Goal: Find specific page/section: Find specific page/section

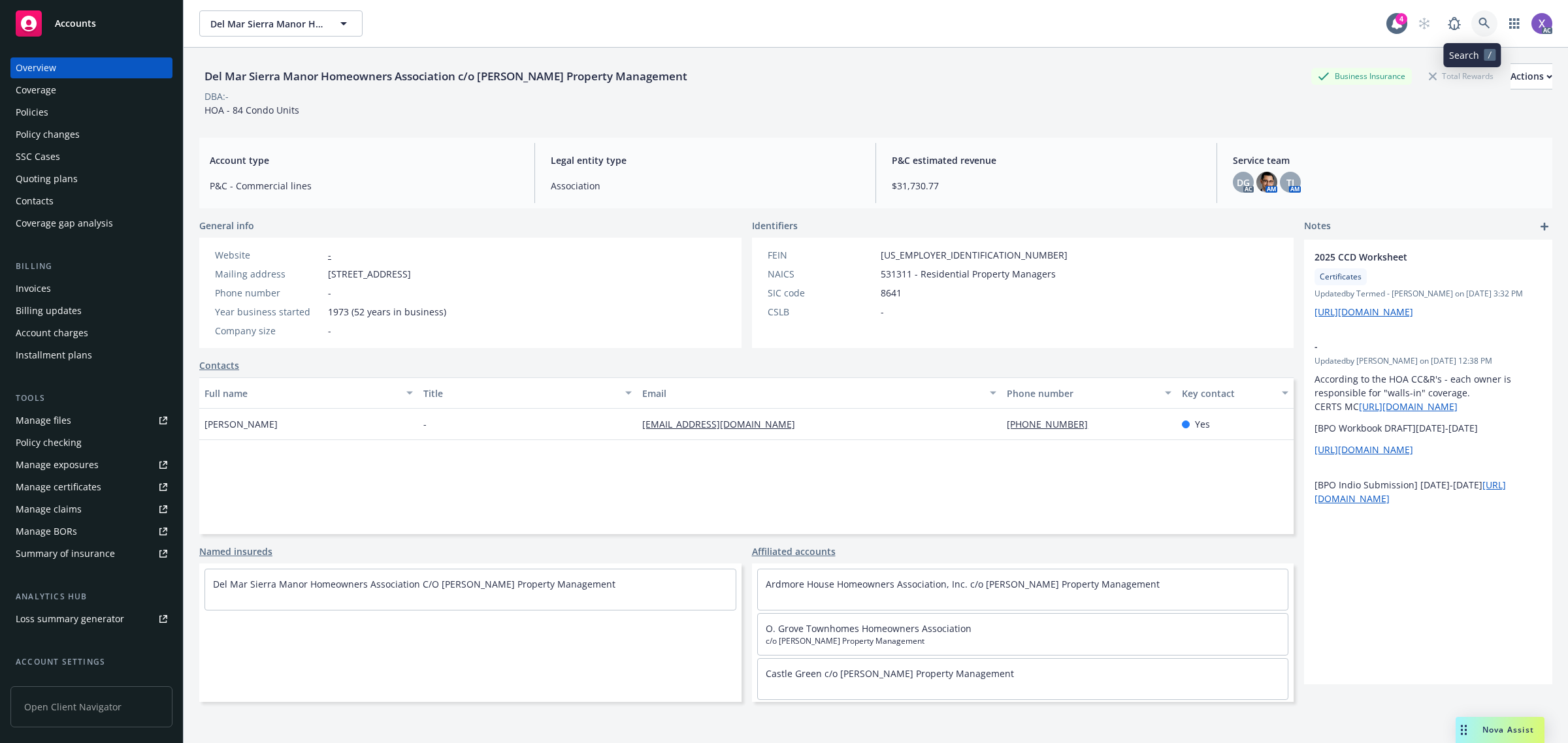
click at [1471, 17] on link at bounding box center [1484, 23] width 26 height 26
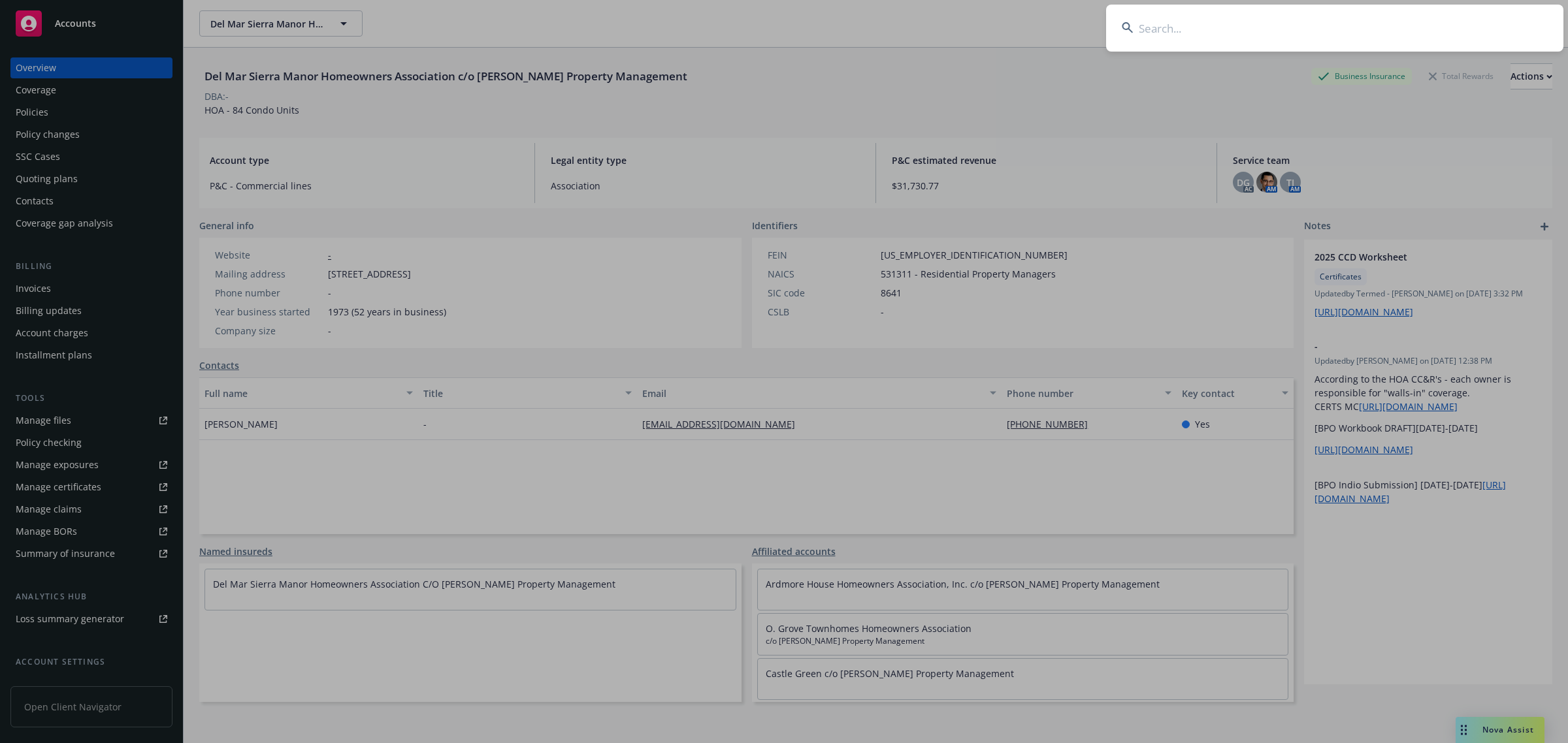
click at [1328, 30] on input at bounding box center [1335, 28] width 457 height 47
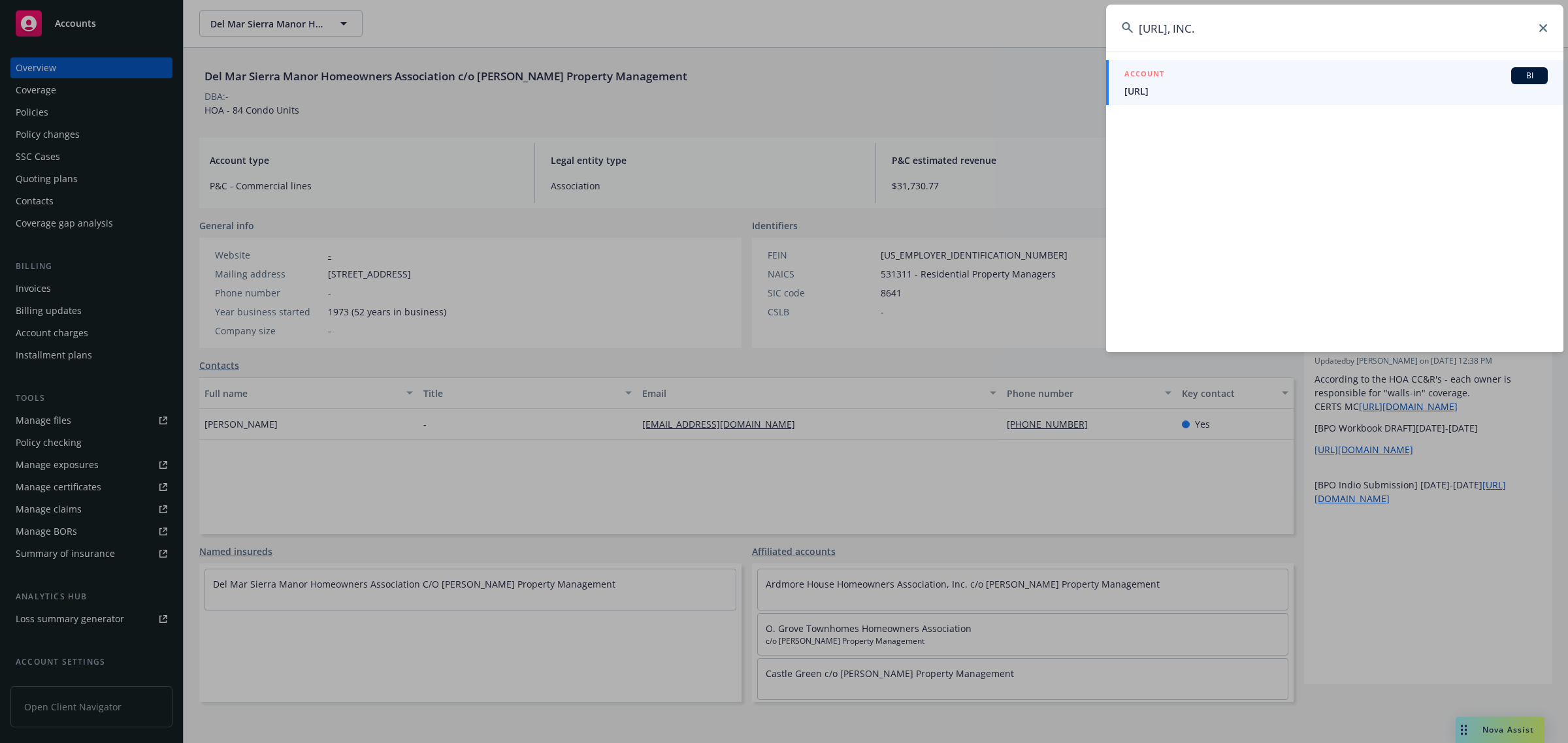
type input "[URL], INC."
click at [1141, 95] on span "[URL]" at bounding box center [1337, 91] width 424 height 14
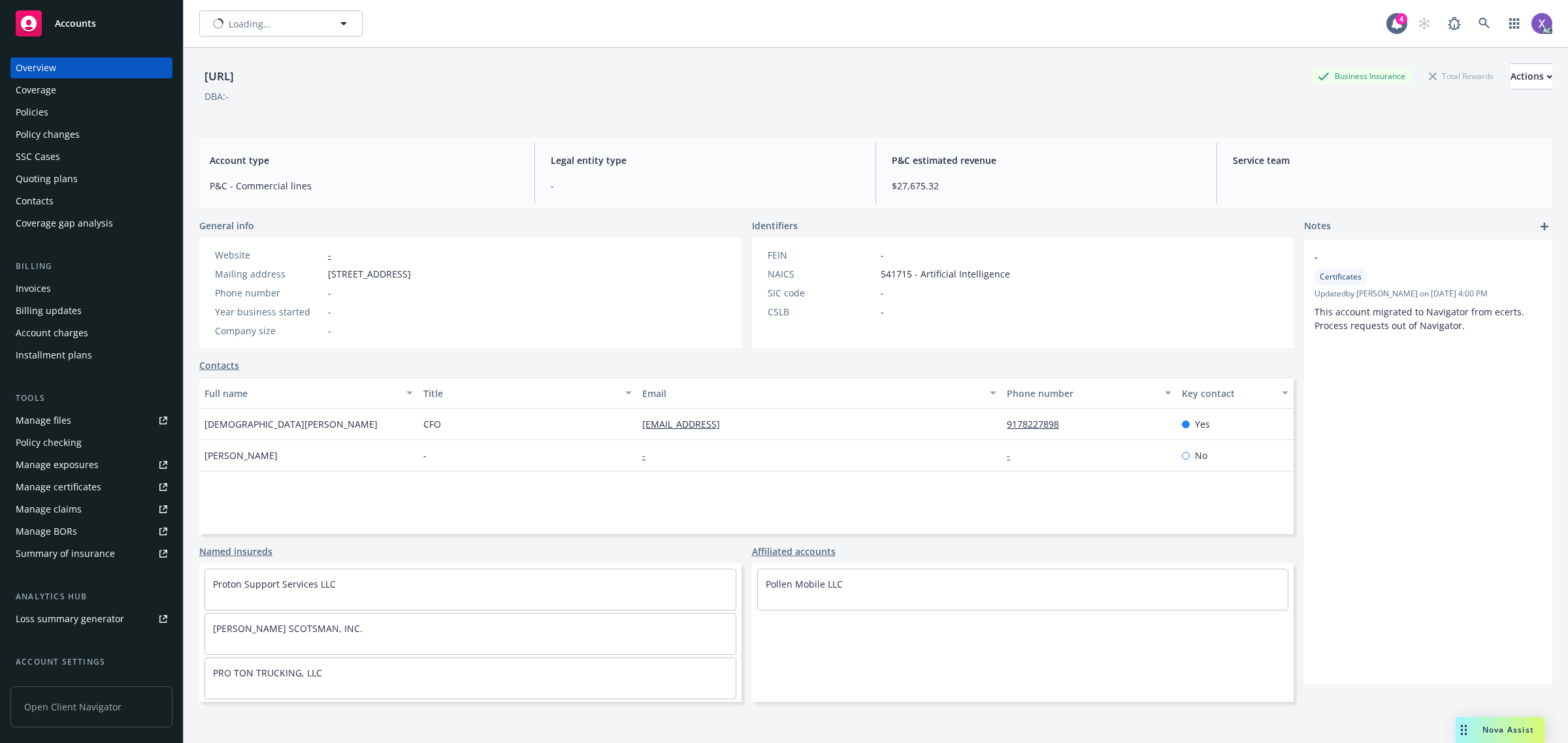
click at [33, 285] on div "Invoices" at bounding box center [33, 288] width 35 height 21
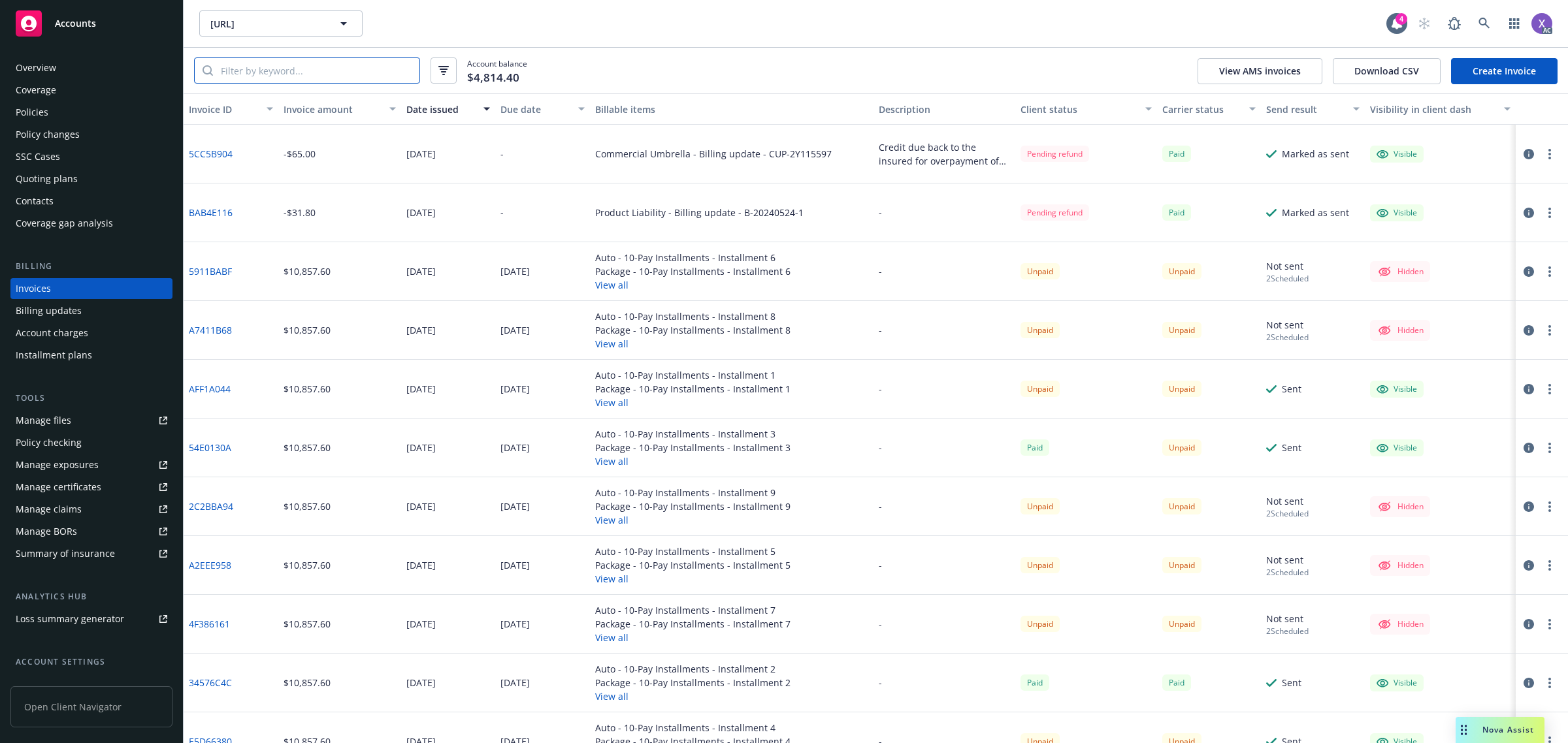
click at [254, 72] on input "search" at bounding box center [315, 70] width 206 height 24
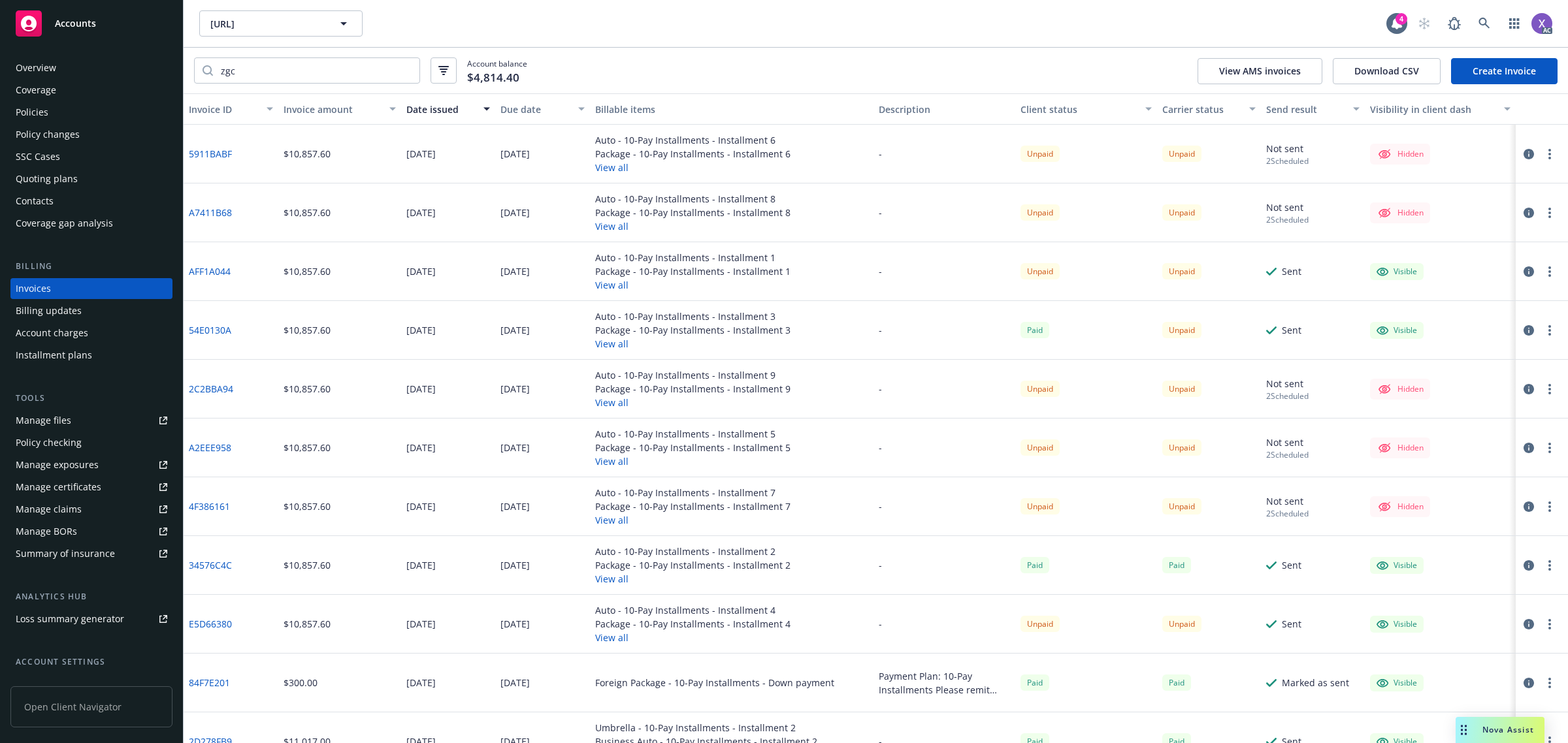
click at [223, 149] on link "5911BABF" at bounding box center [210, 154] width 43 height 14
click at [208, 328] on link "54E0130A" at bounding box center [209, 330] width 42 height 14
click at [246, 73] on input "zgc" at bounding box center [315, 70] width 206 height 24
type input "z"
click at [221, 148] on link "5911BABF" at bounding box center [210, 154] width 43 height 14
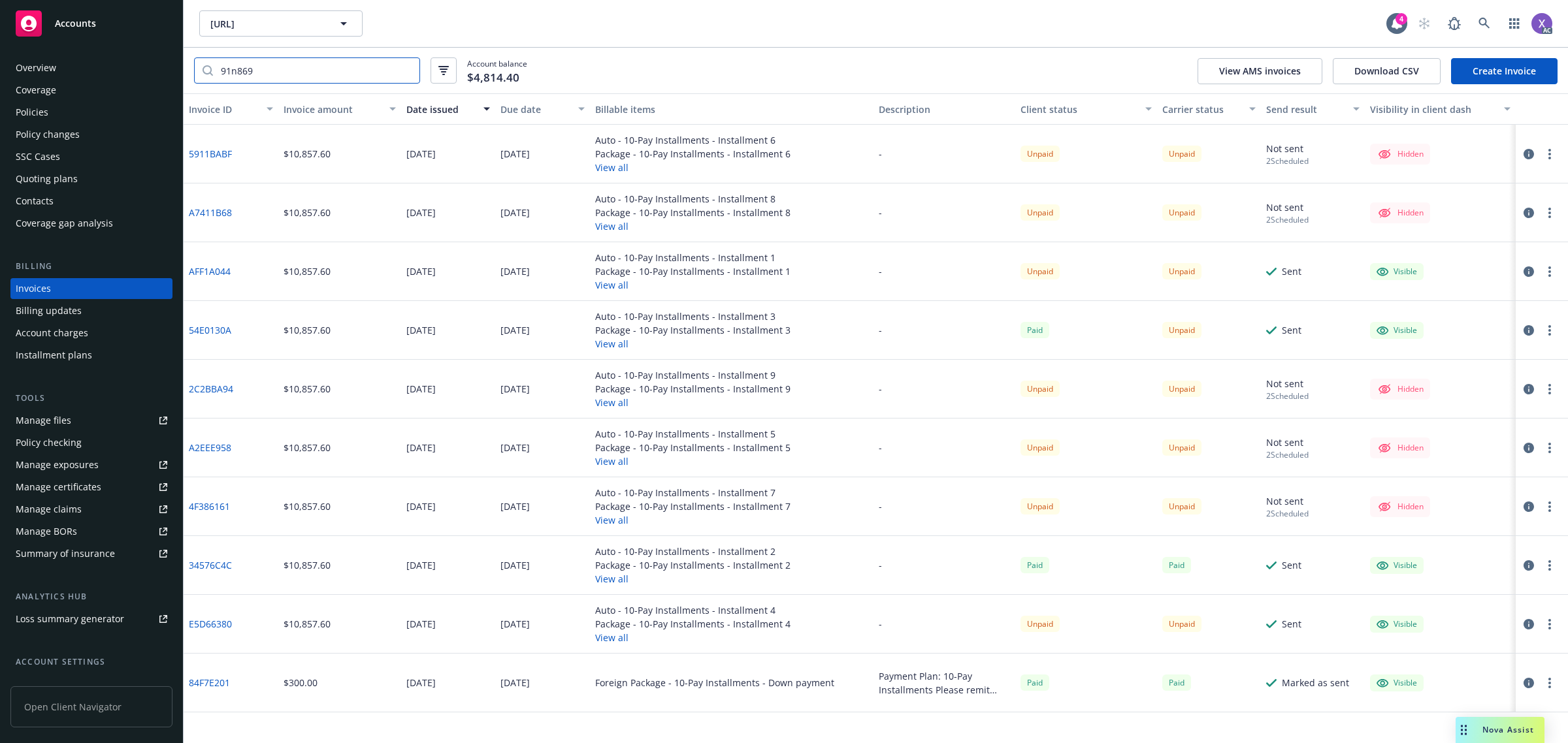
click at [281, 66] on input "91n869" at bounding box center [315, 70] width 206 height 24
type input "9"
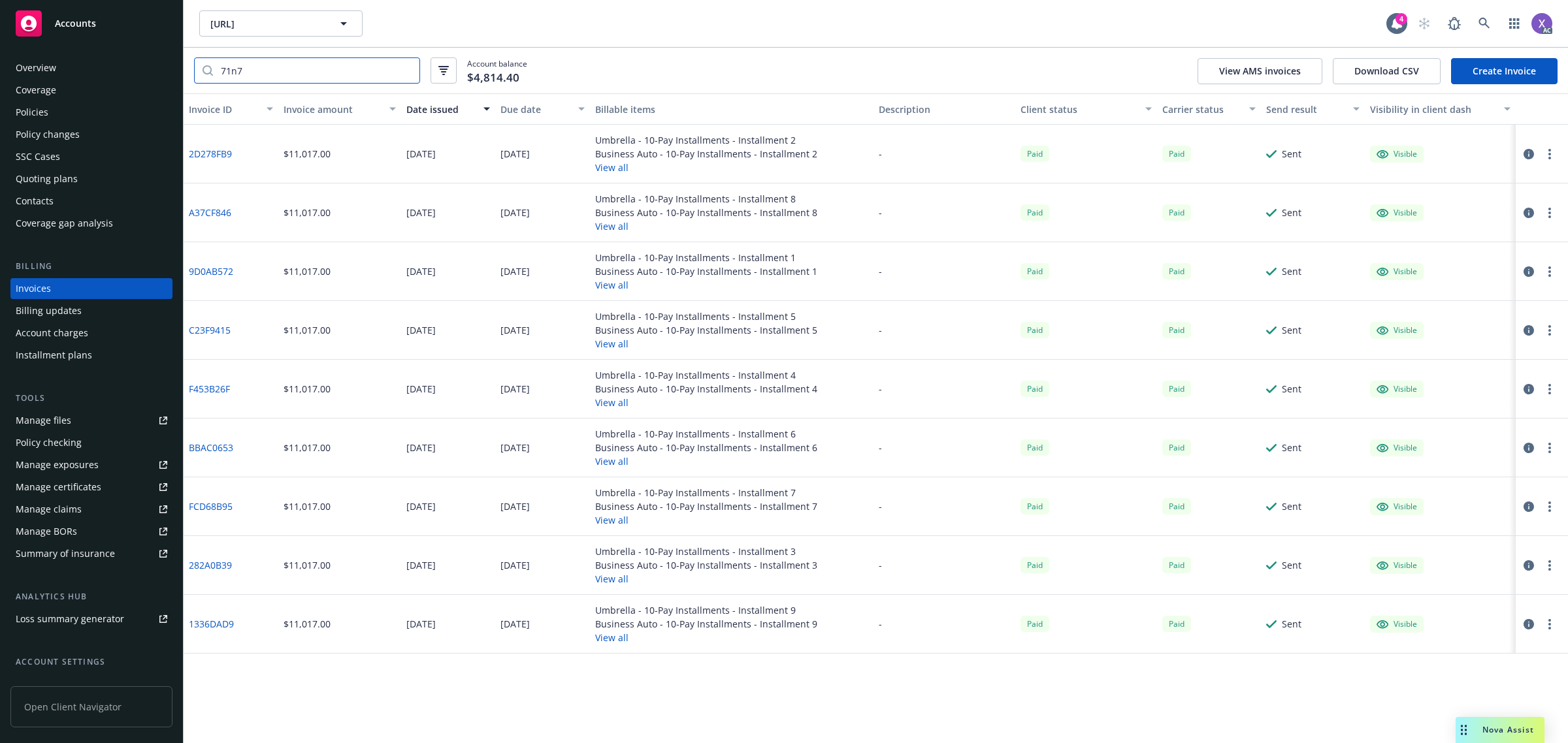
type input "71n7"
click at [48, 115] on div "Policies" at bounding box center [91, 111] width 151 height 21
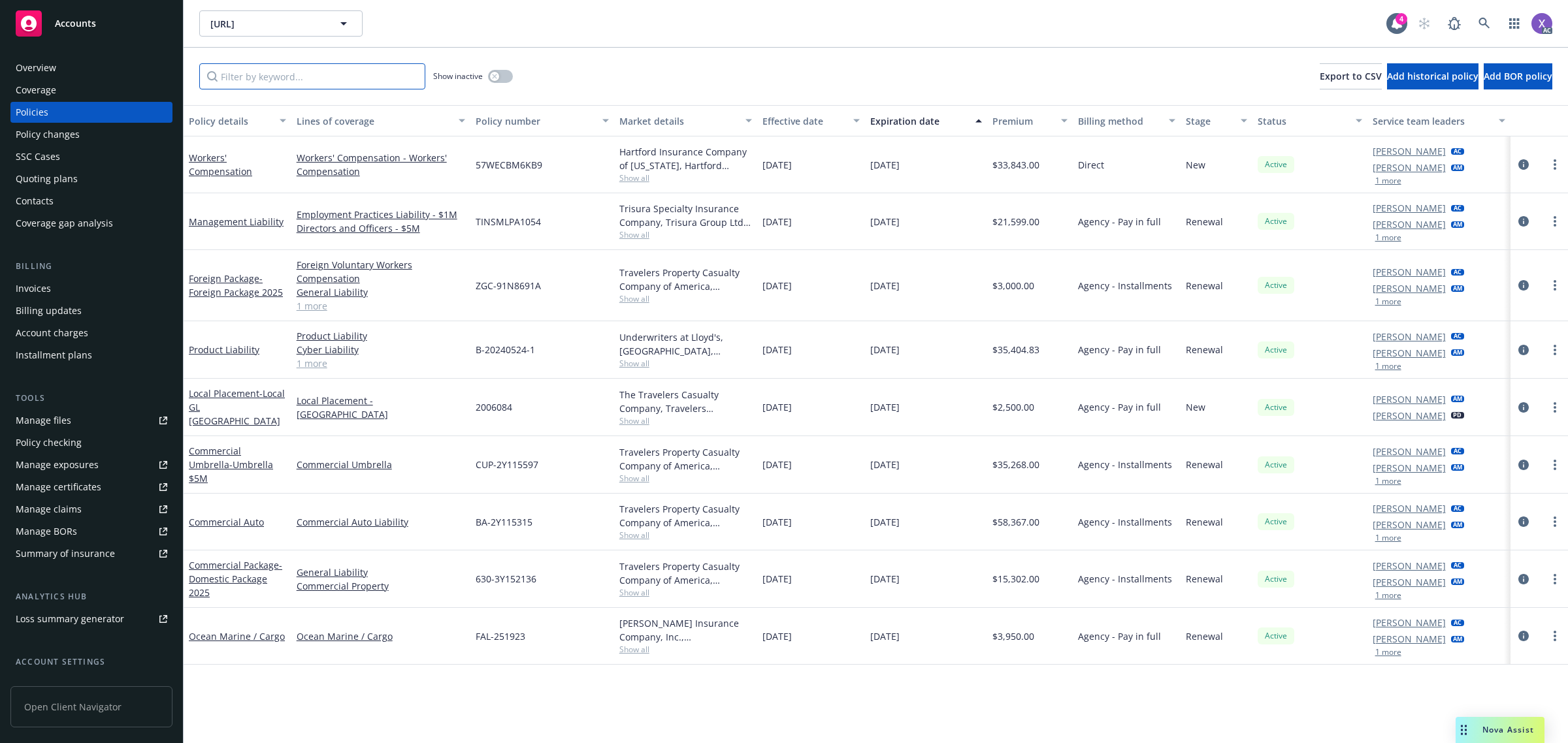
click at [271, 79] on input "Filter by keyword..." at bounding box center [312, 76] width 227 height 26
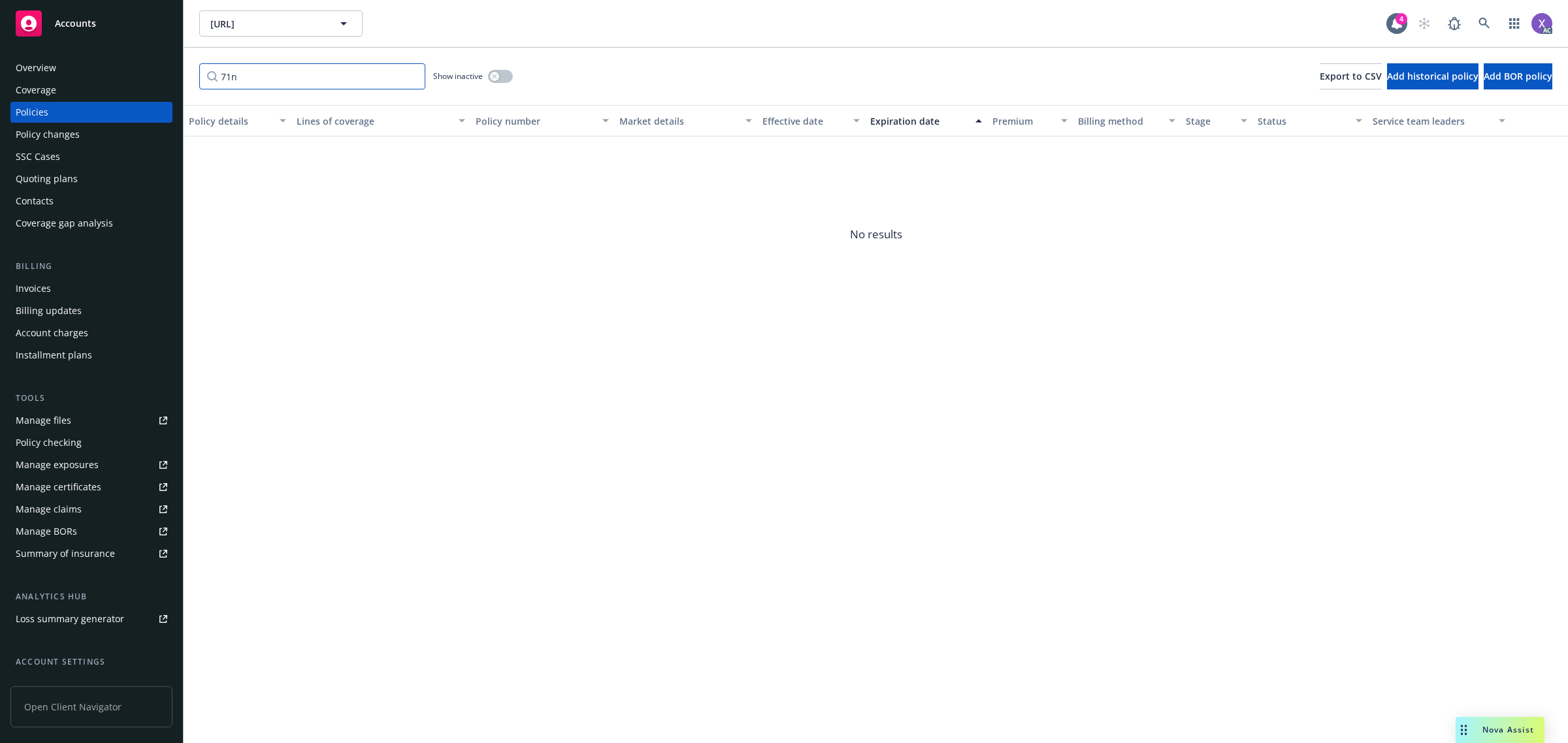
type input "71n"
click at [508, 79] on button "button" at bounding box center [500, 76] width 24 height 13
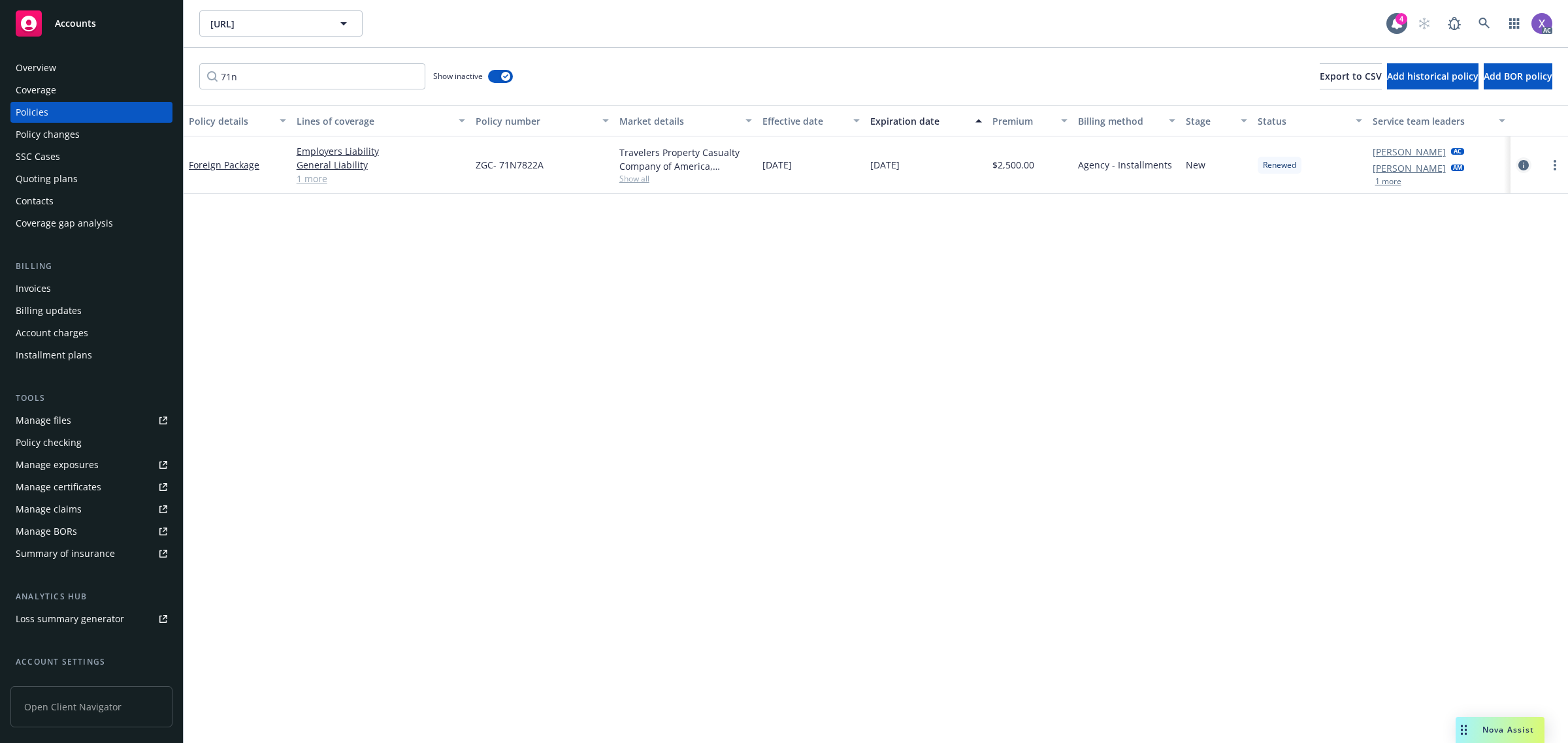
click at [1519, 167] on icon "circleInformation" at bounding box center [1523, 165] width 11 height 11
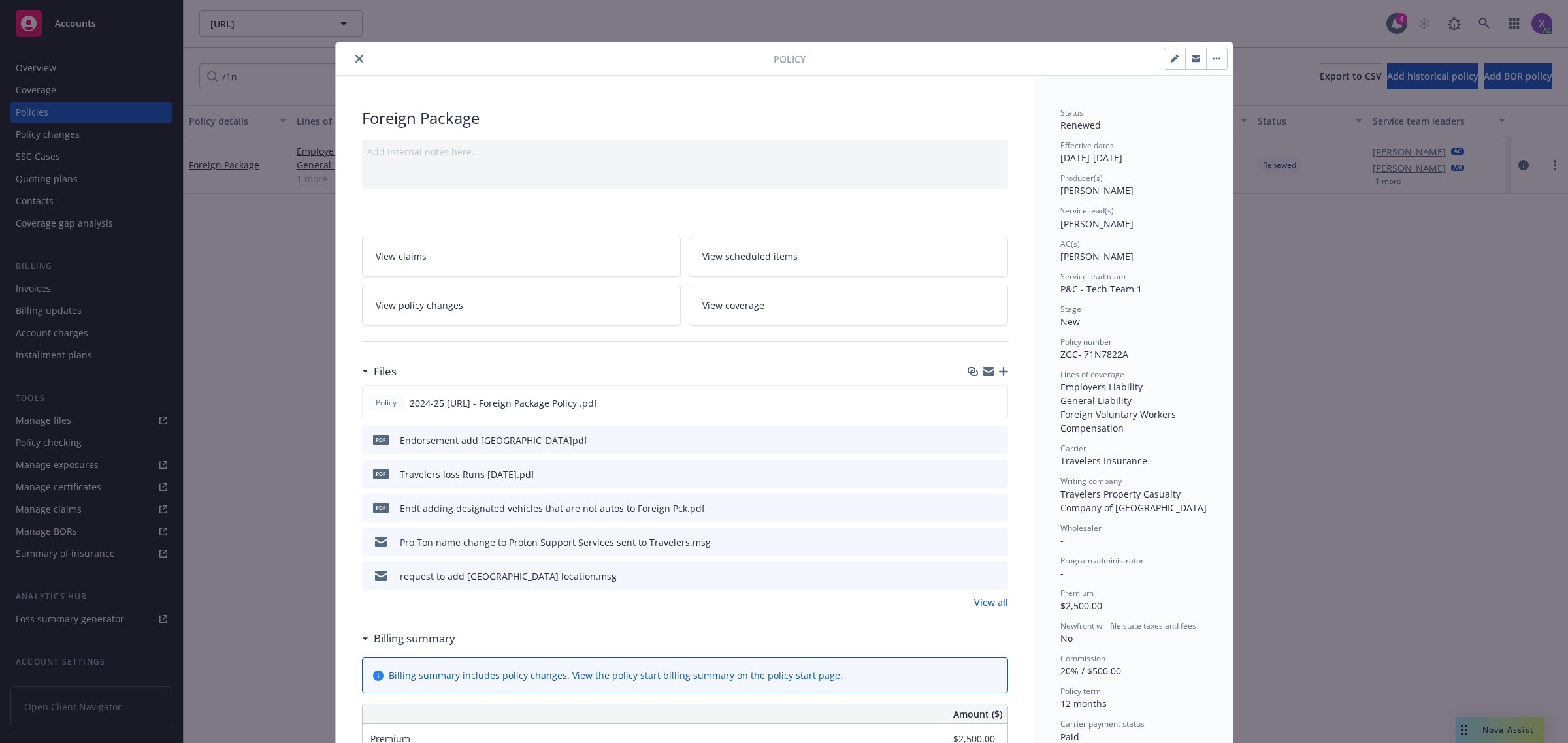
click at [353, 53] on button "close" at bounding box center [359, 59] width 16 height 16
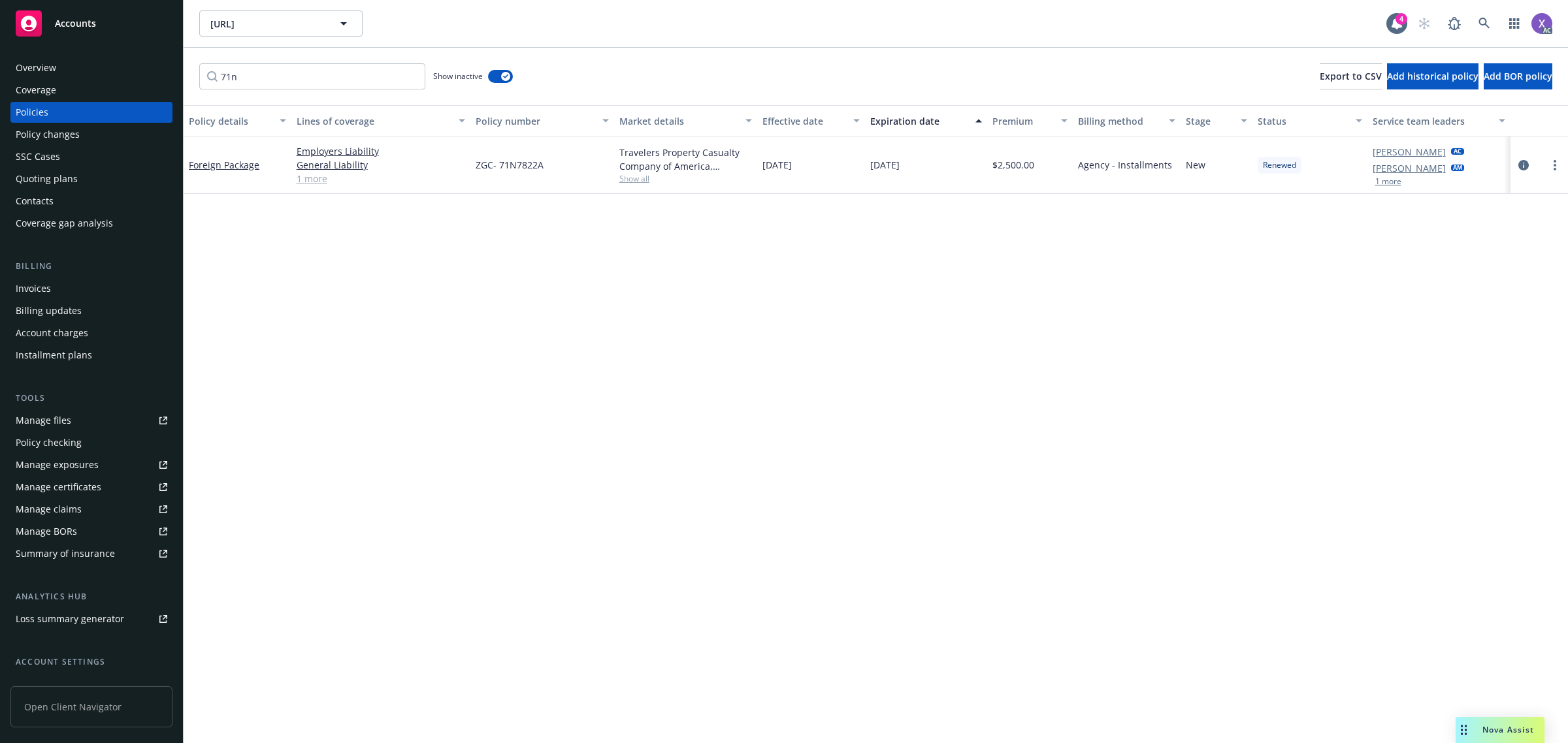
click at [40, 288] on div "Invoices" at bounding box center [33, 288] width 35 height 21
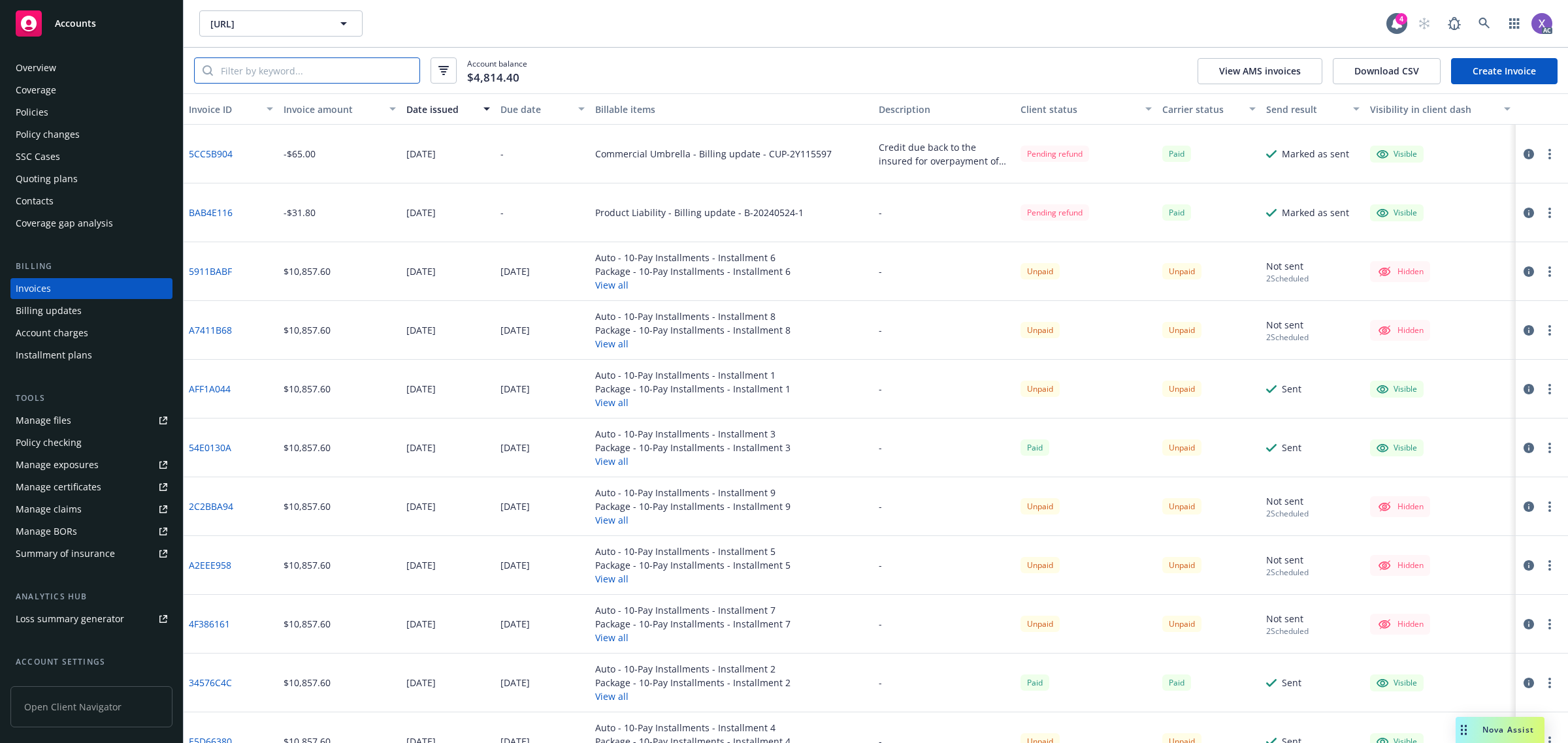
click at [288, 74] on input "search" at bounding box center [315, 70] width 206 height 24
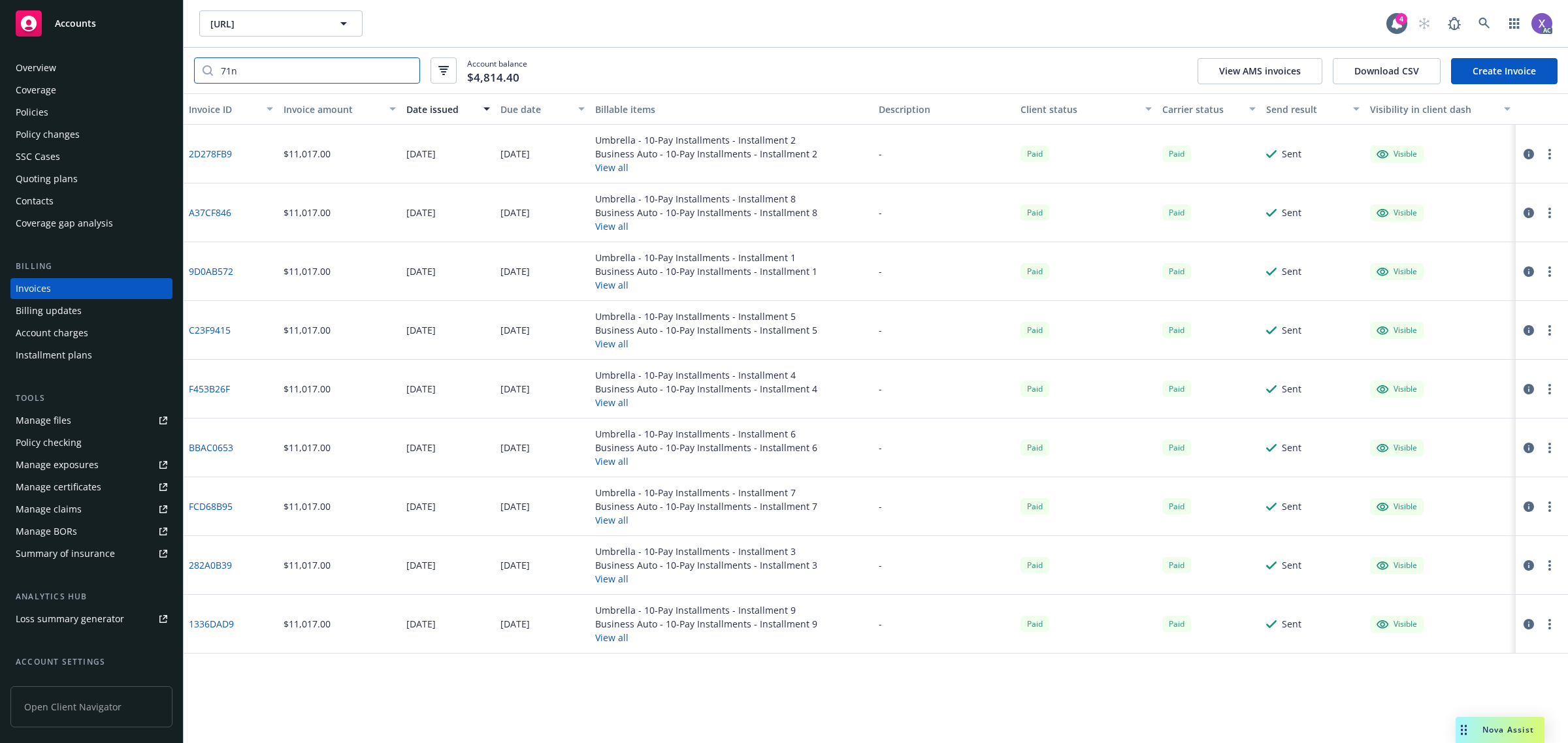
type input "71n"
click at [208, 153] on link "2D278FB9" at bounding box center [210, 154] width 43 height 14
